Goal: Task Accomplishment & Management: Use online tool/utility

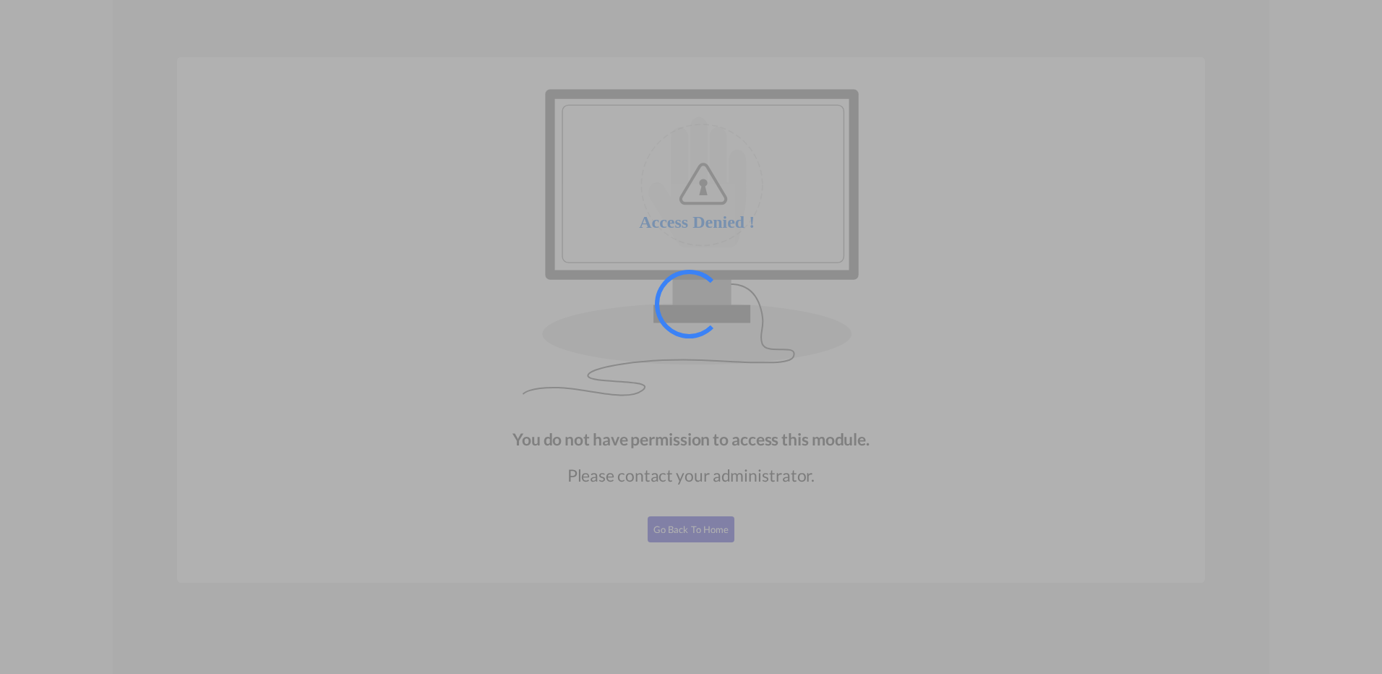
click at [724, 477] on div at bounding box center [691, 337] width 1382 height 674
click at [736, 407] on div at bounding box center [691, 337] width 1382 height 674
drag, startPoint x: 742, startPoint y: 479, endPoint x: 758, endPoint y: 442, distance: 40.1
click at [743, 479] on div at bounding box center [691, 337] width 1382 height 674
click at [825, 379] on div at bounding box center [691, 337] width 1382 height 674
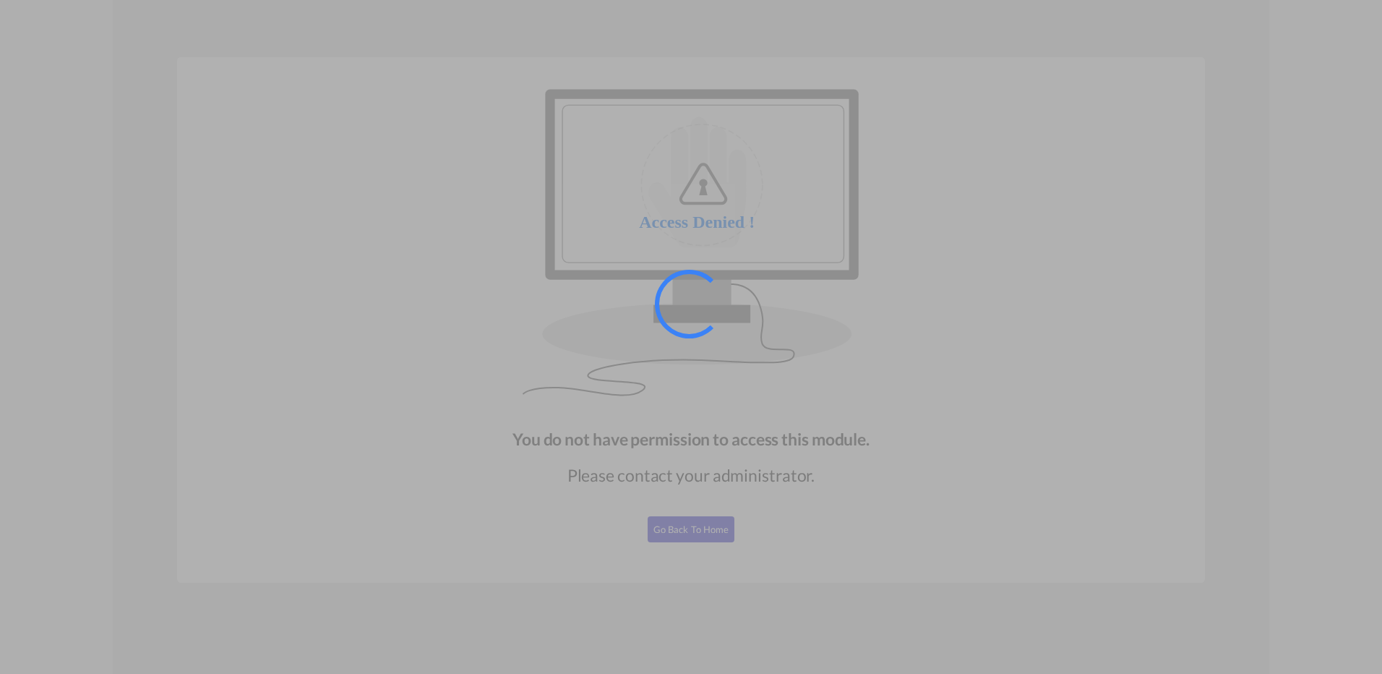
click at [875, 538] on div at bounding box center [691, 337] width 1382 height 674
click at [854, 441] on div at bounding box center [691, 337] width 1382 height 674
click at [795, 521] on div at bounding box center [691, 337] width 1382 height 674
click at [703, 541] on div at bounding box center [691, 337] width 1382 height 674
drag, startPoint x: 700, startPoint y: 542, endPoint x: 682, endPoint y: 506, distance: 40.1
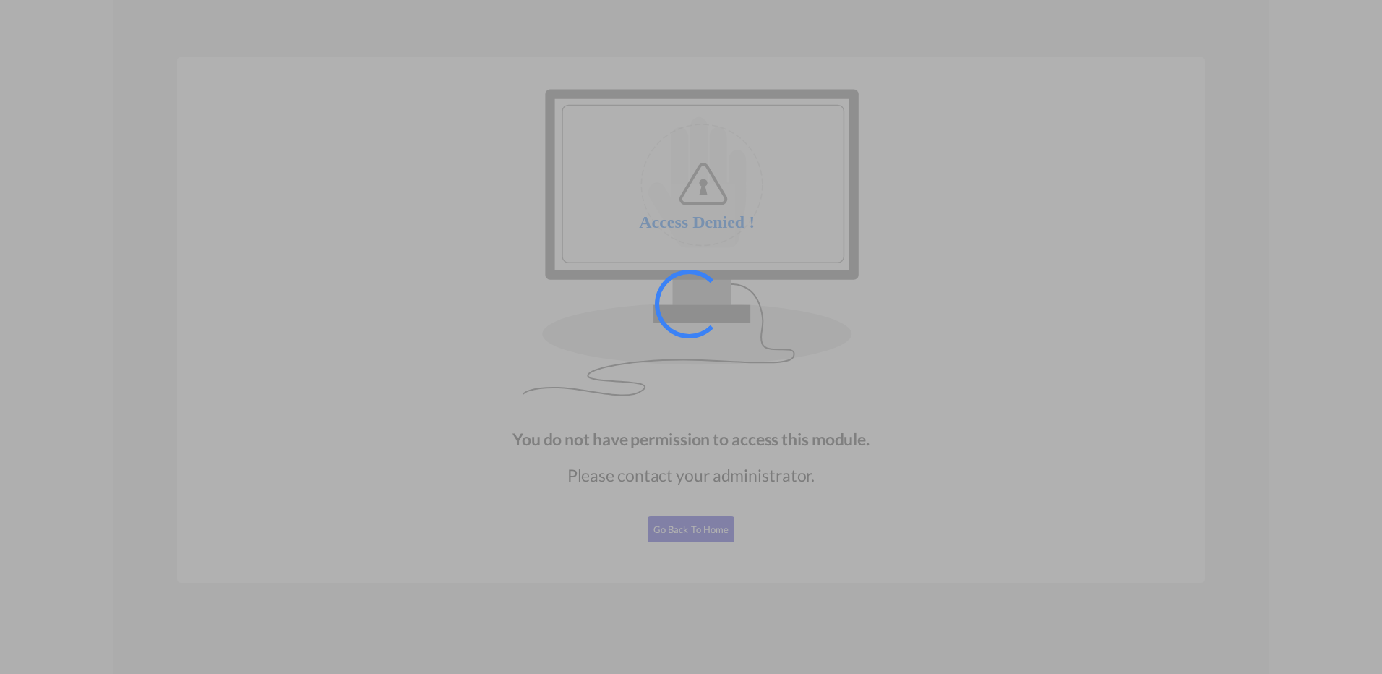
click at [693, 535] on div at bounding box center [691, 337] width 1382 height 674
click at [682, 504] on div at bounding box center [691, 337] width 1382 height 674
drag, startPoint x: 703, startPoint y: 574, endPoint x: 700, endPoint y: 561, distance: 13.5
click at [705, 576] on div at bounding box center [691, 337] width 1382 height 674
click at [714, 484] on div at bounding box center [691, 337] width 1382 height 674
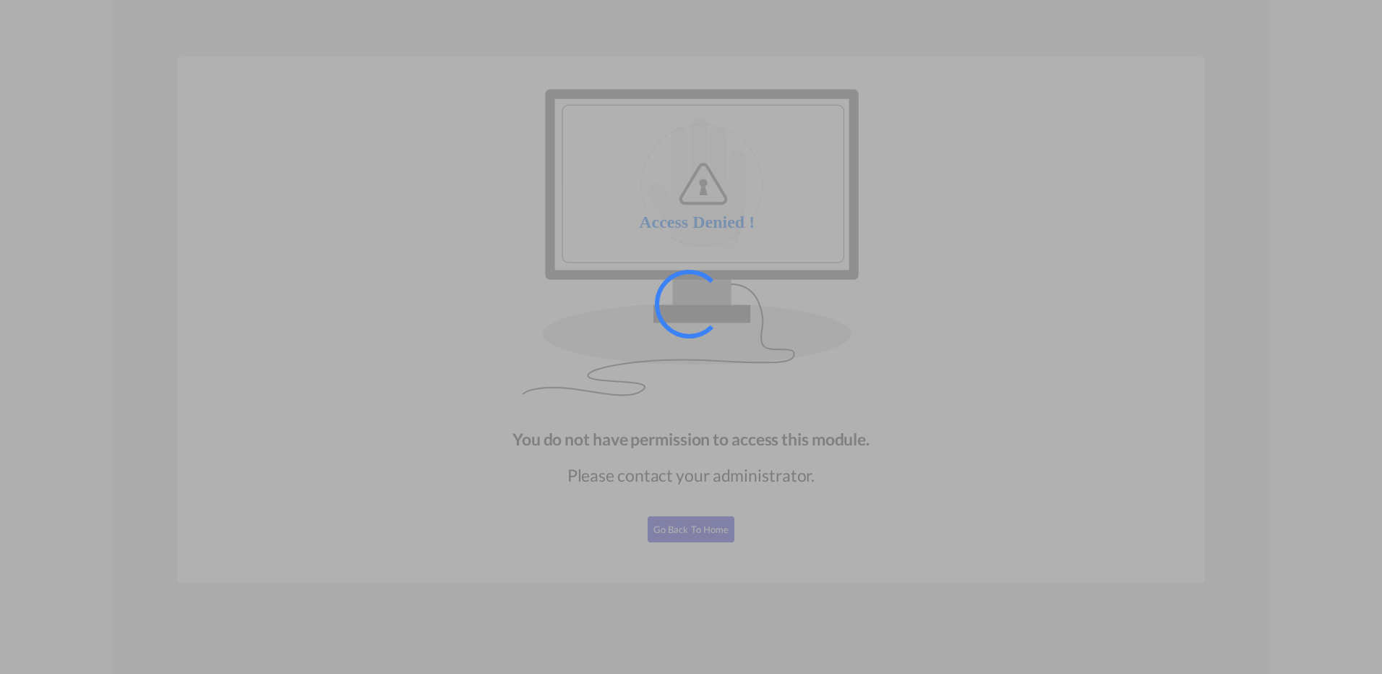
click at [759, 578] on div at bounding box center [691, 337] width 1382 height 674
click at [761, 500] on div at bounding box center [691, 337] width 1382 height 674
click at [793, 562] on div at bounding box center [691, 337] width 1382 height 674
click at [817, 485] on div at bounding box center [691, 337] width 1382 height 674
click at [742, 539] on div at bounding box center [691, 337] width 1382 height 674
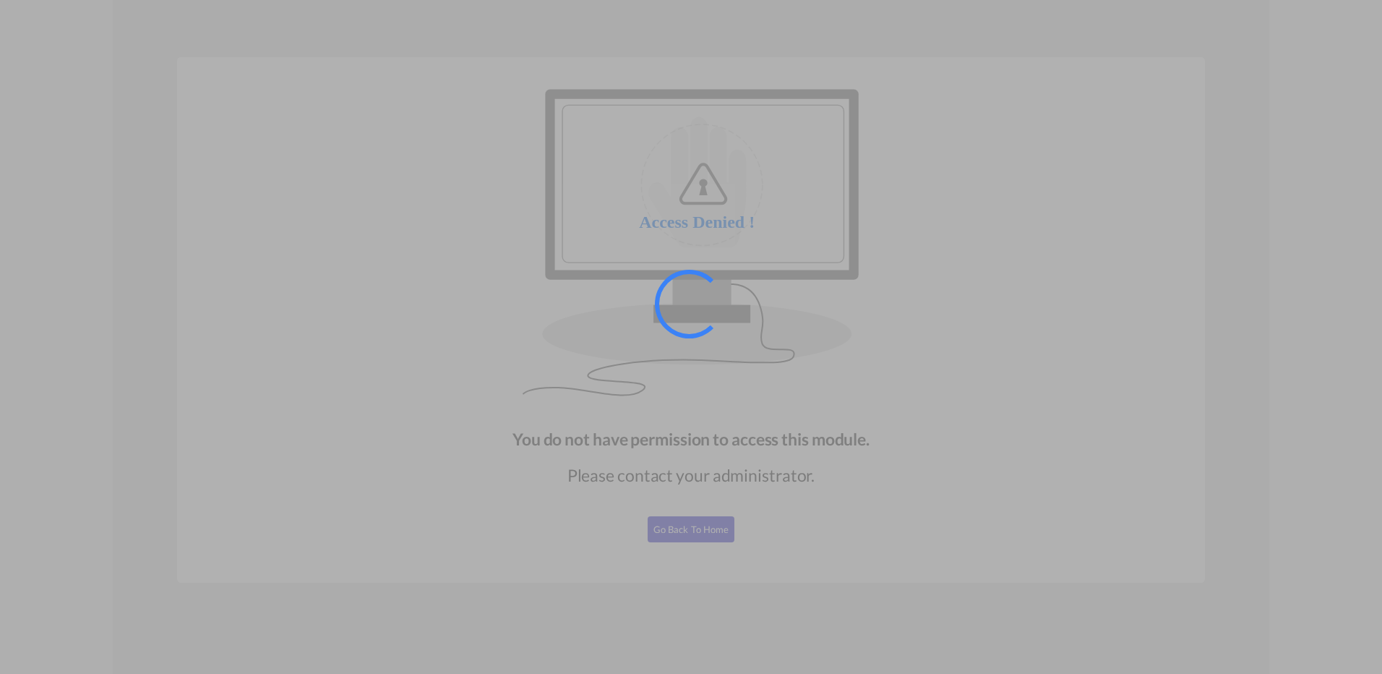
click at [732, 500] on div at bounding box center [691, 337] width 1382 height 674
click at [741, 556] on div at bounding box center [691, 337] width 1382 height 674
click at [1221, 331] on div at bounding box center [691, 337] width 1382 height 674
click at [1018, 463] on div at bounding box center [691, 337] width 1382 height 674
drag, startPoint x: 651, startPoint y: 591, endPoint x: 643, endPoint y: 581, distance: 13.3
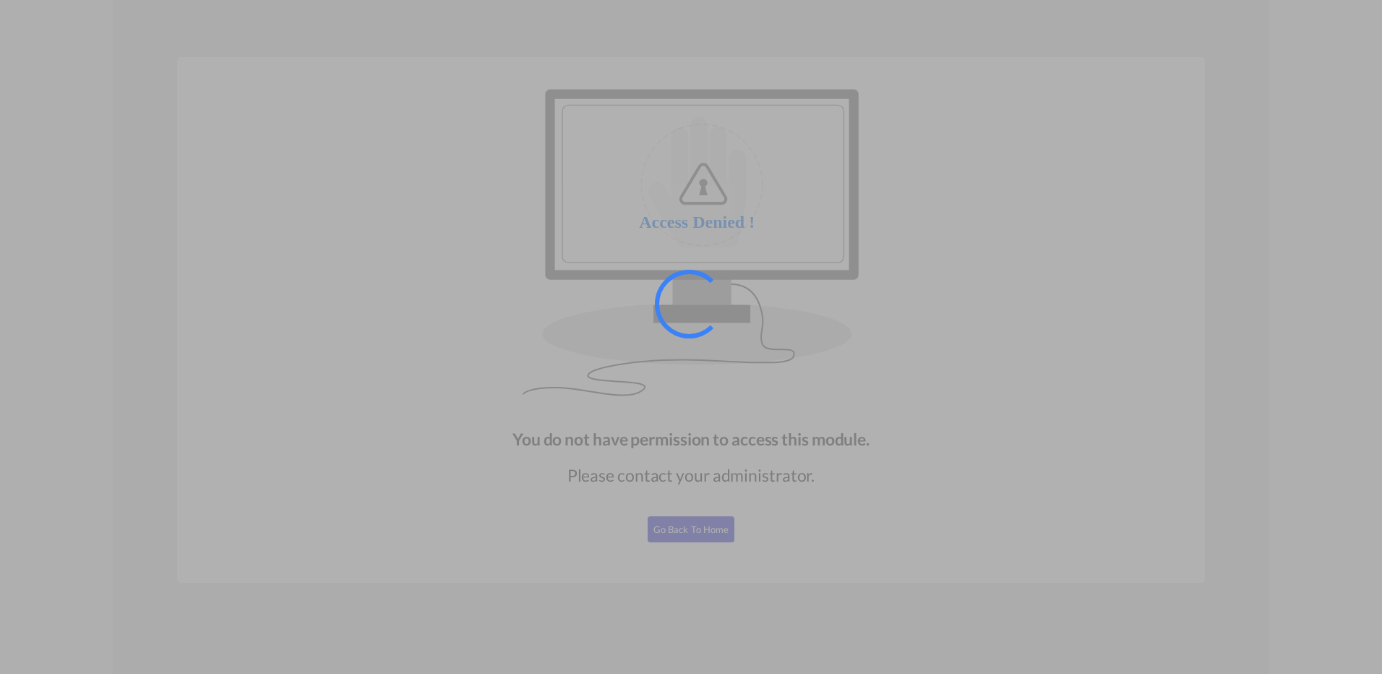
click at [648, 591] on div at bounding box center [691, 337] width 1382 height 674
drag, startPoint x: 643, startPoint y: 555, endPoint x: 649, endPoint y: 518, distance: 37.4
click at [644, 533] on div at bounding box center [691, 337] width 1382 height 674
click at [656, 507] on div at bounding box center [691, 337] width 1382 height 674
